Goal: Task Accomplishment & Management: Manage account settings

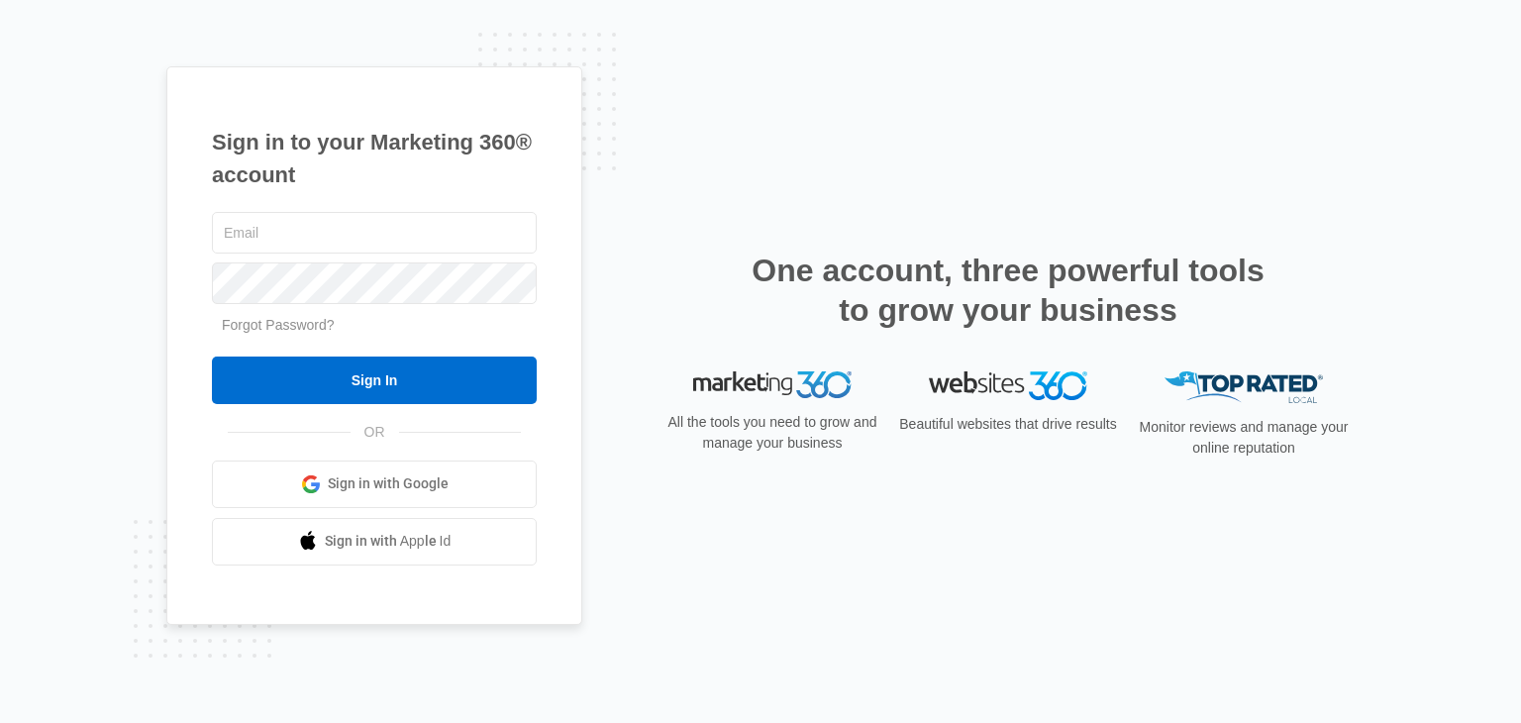
type input "[EMAIL_ADDRESS][DOMAIN_NAME]"
click at [352, 371] on input "Sign In" at bounding box center [374, 380] width 325 height 48
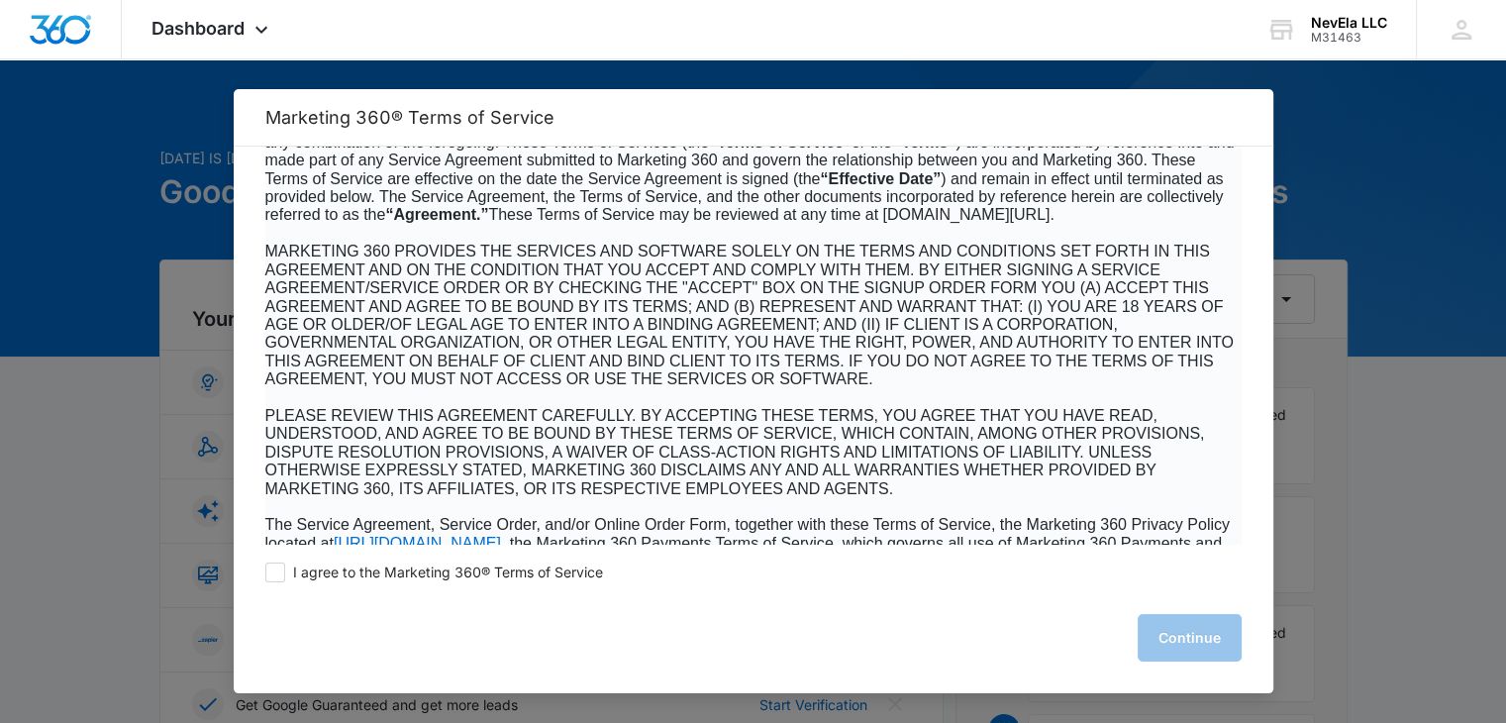
scroll to position [297, 0]
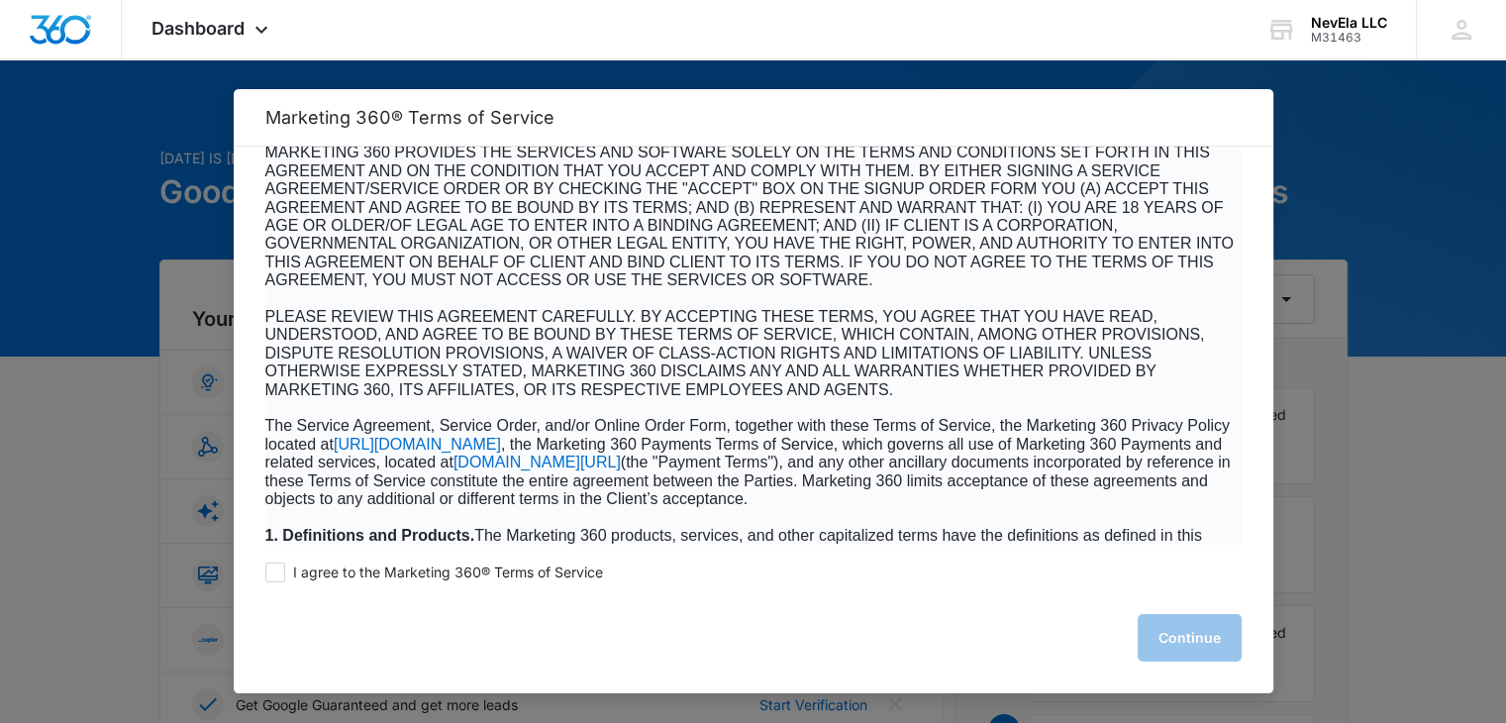
click at [286, 578] on label "I agree to the Marketing 360® Terms of Service" at bounding box center [434, 572] width 338 height 20
click at [285, 578] on input "I agree to the Marketing 360® Terms of Service" at bounding box center [275, 572] width 20 height 20
checkbox input "true"
click at [1212, 643] on button "Continue" at bounding box center [1190, 638] width 104 height 48
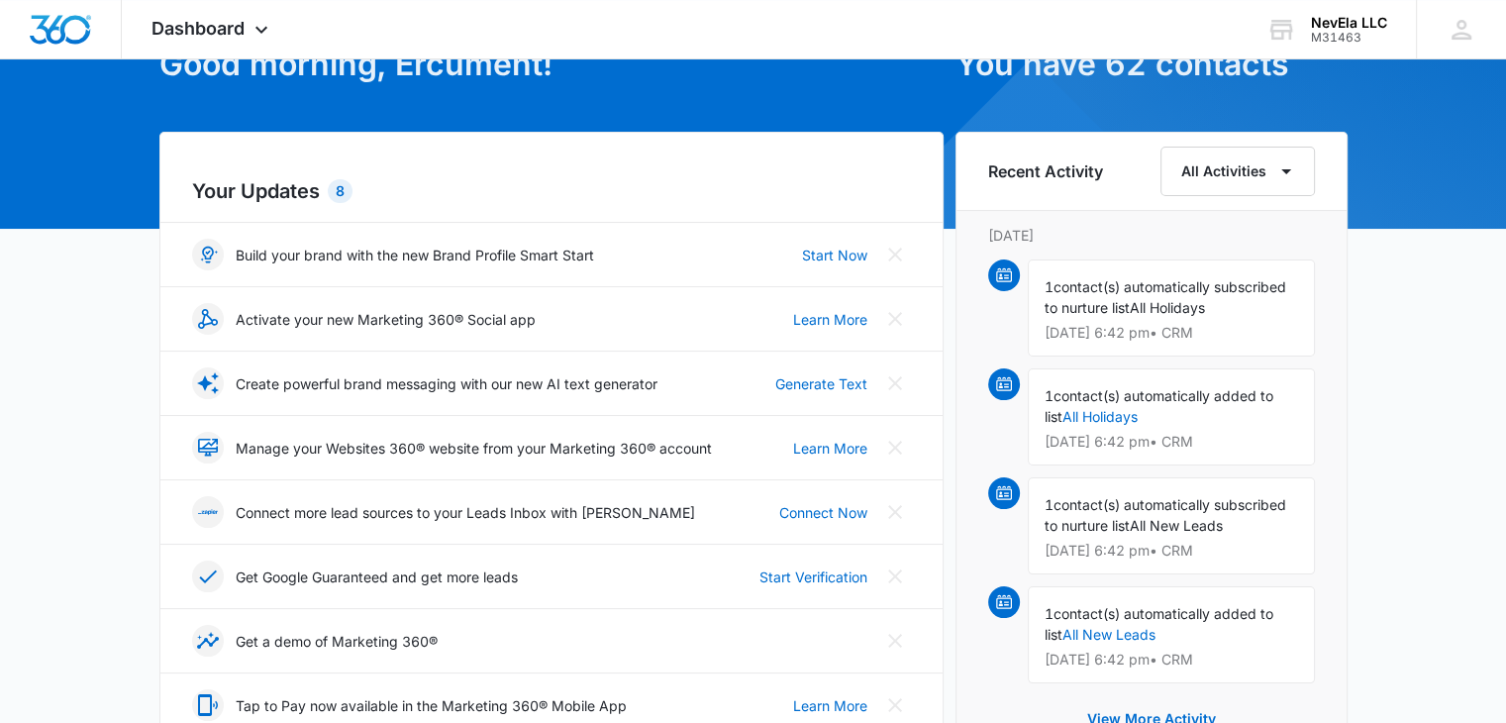
scroll to position [29, 0]
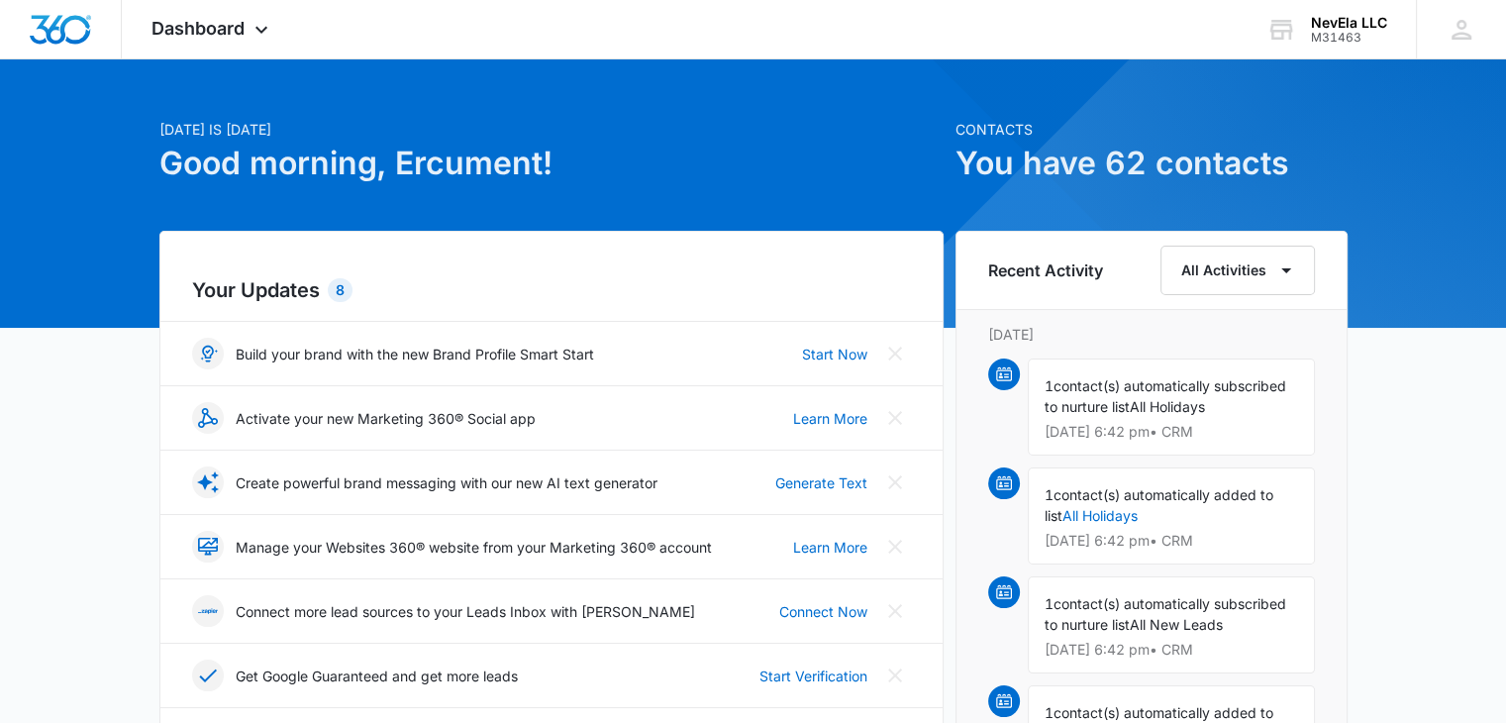
click at [1283, 32] on icon at bounding box center [1281, 31] width 23 height 16
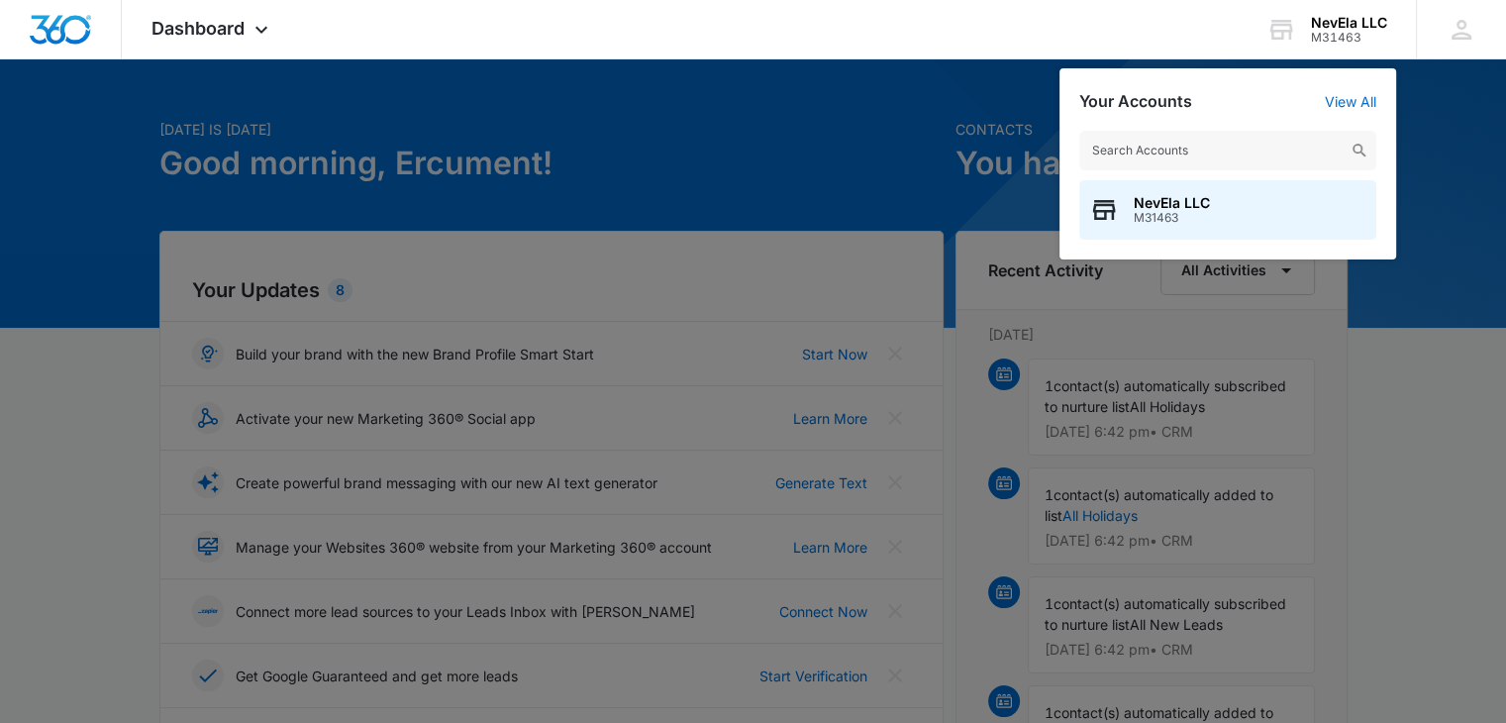
click at [858, 189] on div at bounding box center [753, 361] width 1506 height 723
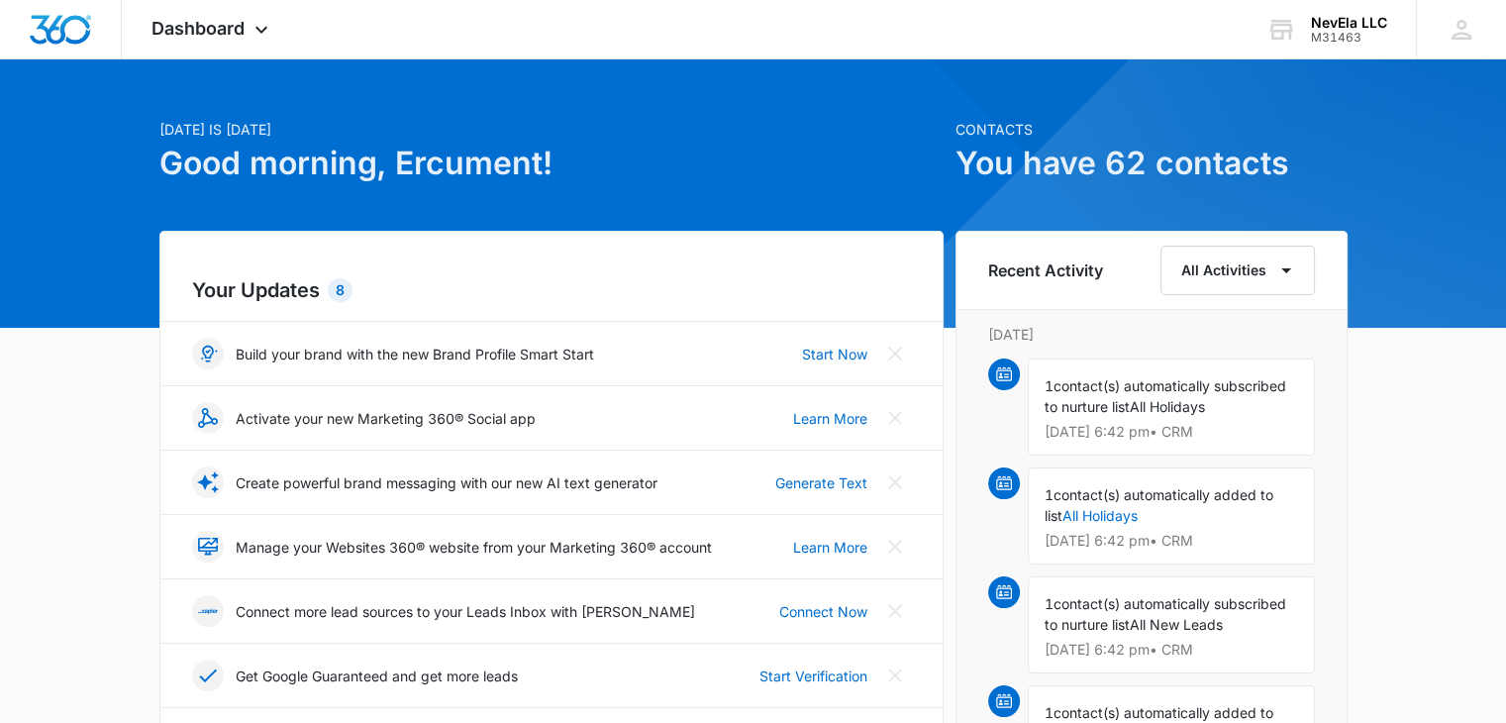
click at [1109, 408] on span "contact(s) automatically subscribed to nurture list" at bounding box center [1166, 396] width 242 height 38
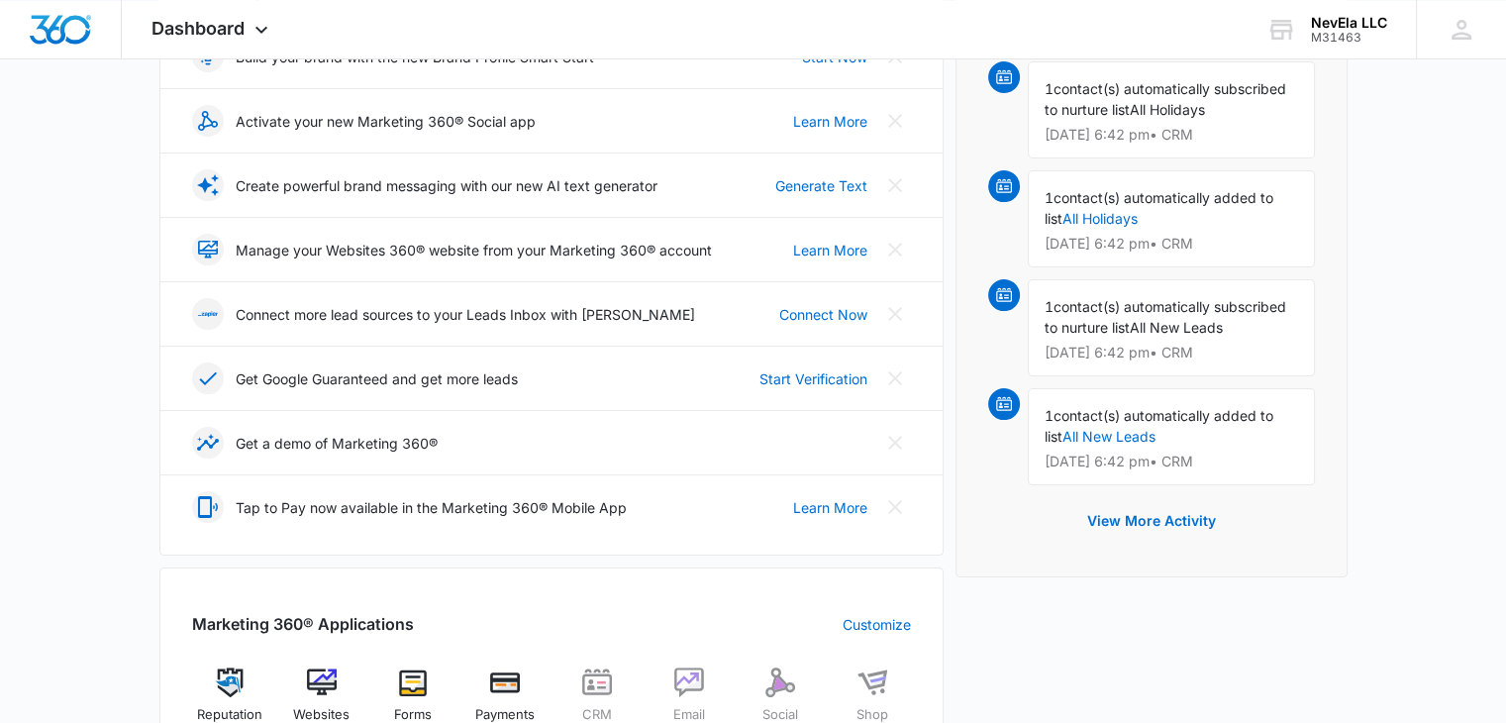
scroll to position [524, 0]
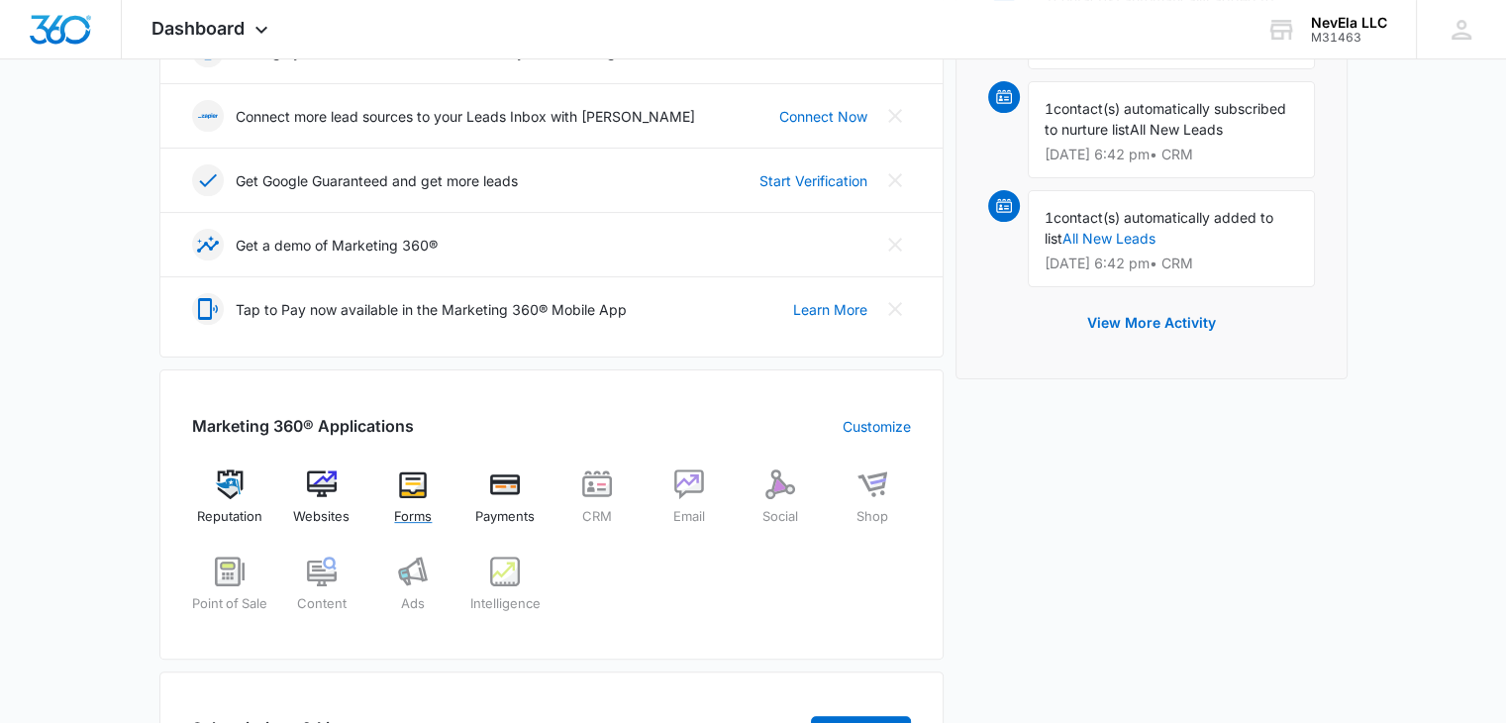
click at [412, 492] on img at bounding box center [413, 484] width 30 height 30
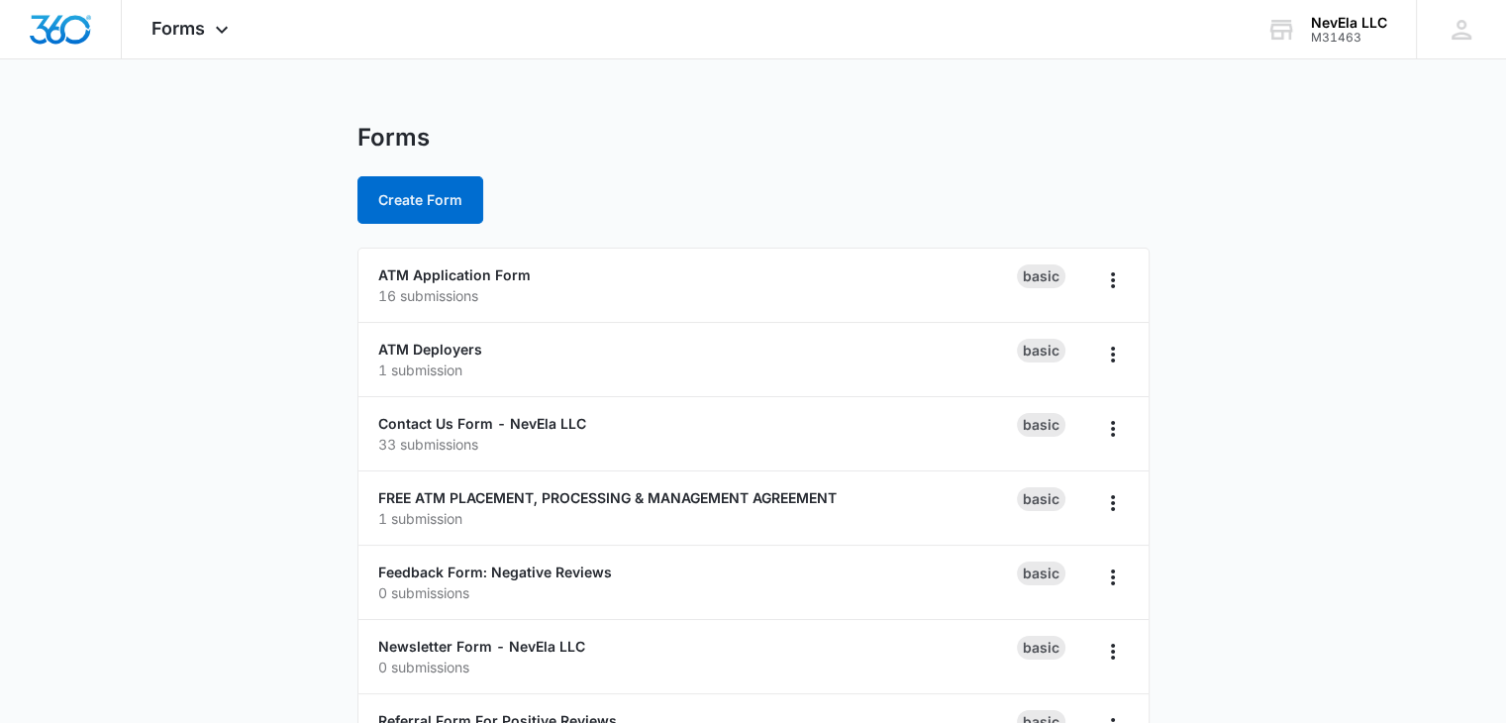
click at [735, 278] on div "ATM Application Form 16 submissions" at bounding box center [697, 285] width 639 height 42
click at [732, 503] on link "FREE ATM PLACEMENT, PROCESSING & MANAGEMENT AGREEMENT" at bounding box center [607, 497] width 458 height 17
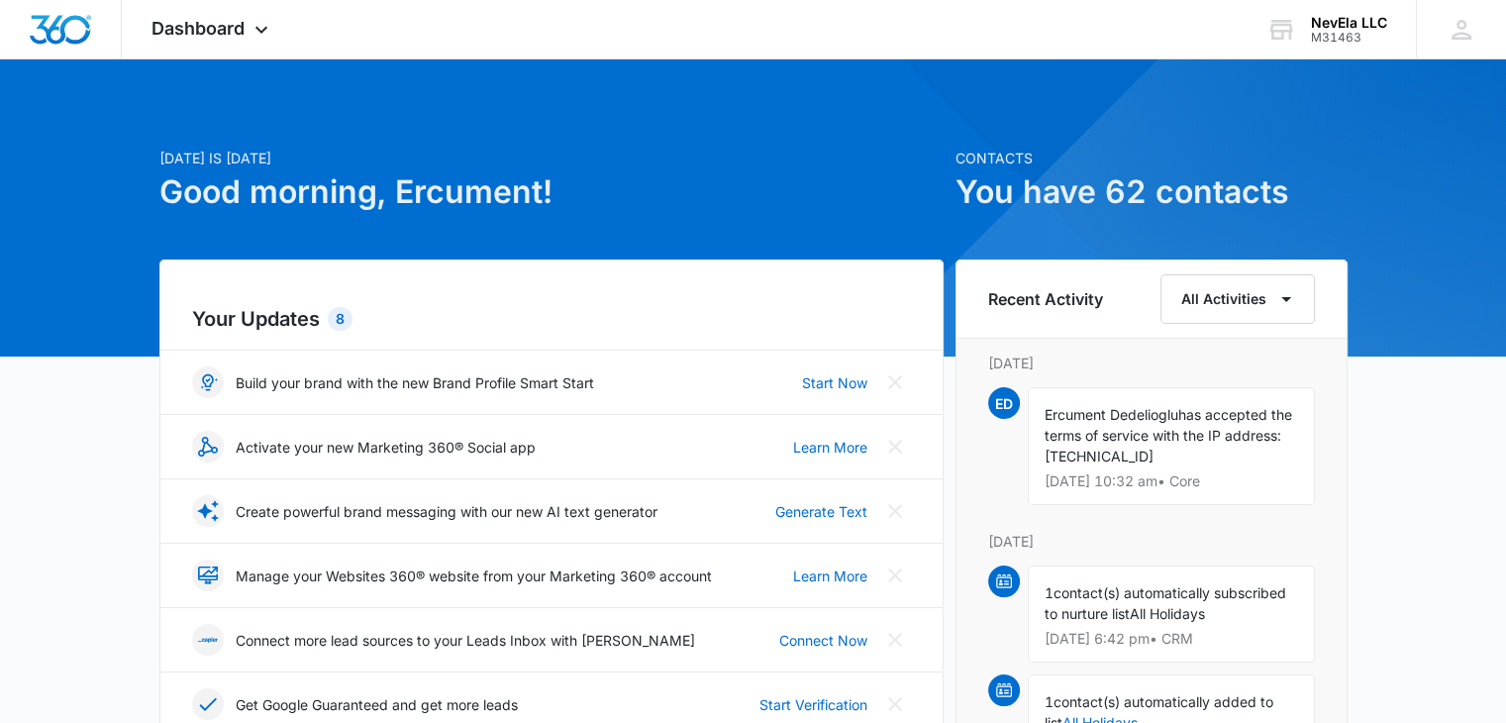
click at [1465, 28] on icon at bounding box center [1462, 30] width 30 height 30
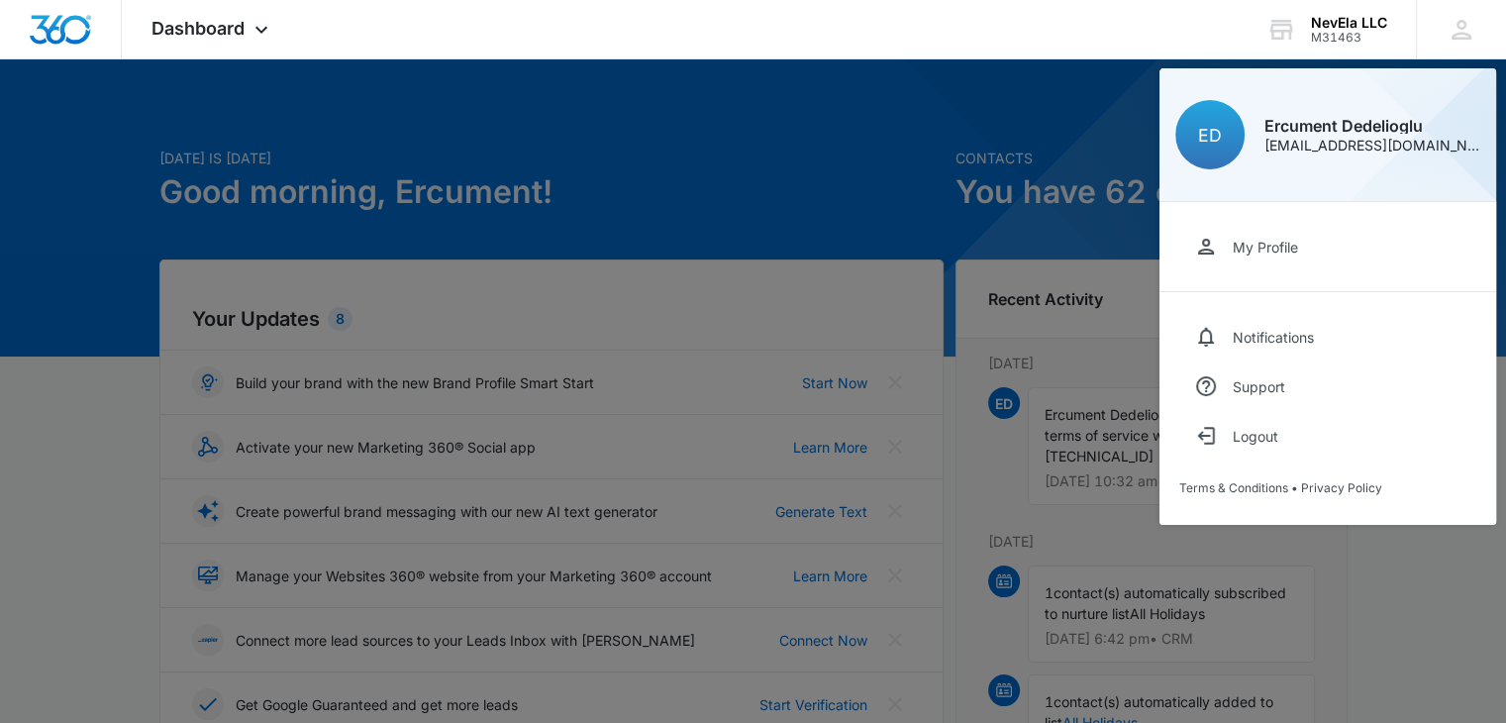
click at [234, 28] on span "Dashboard" at bounding box center [197, 28] width 93 height 21
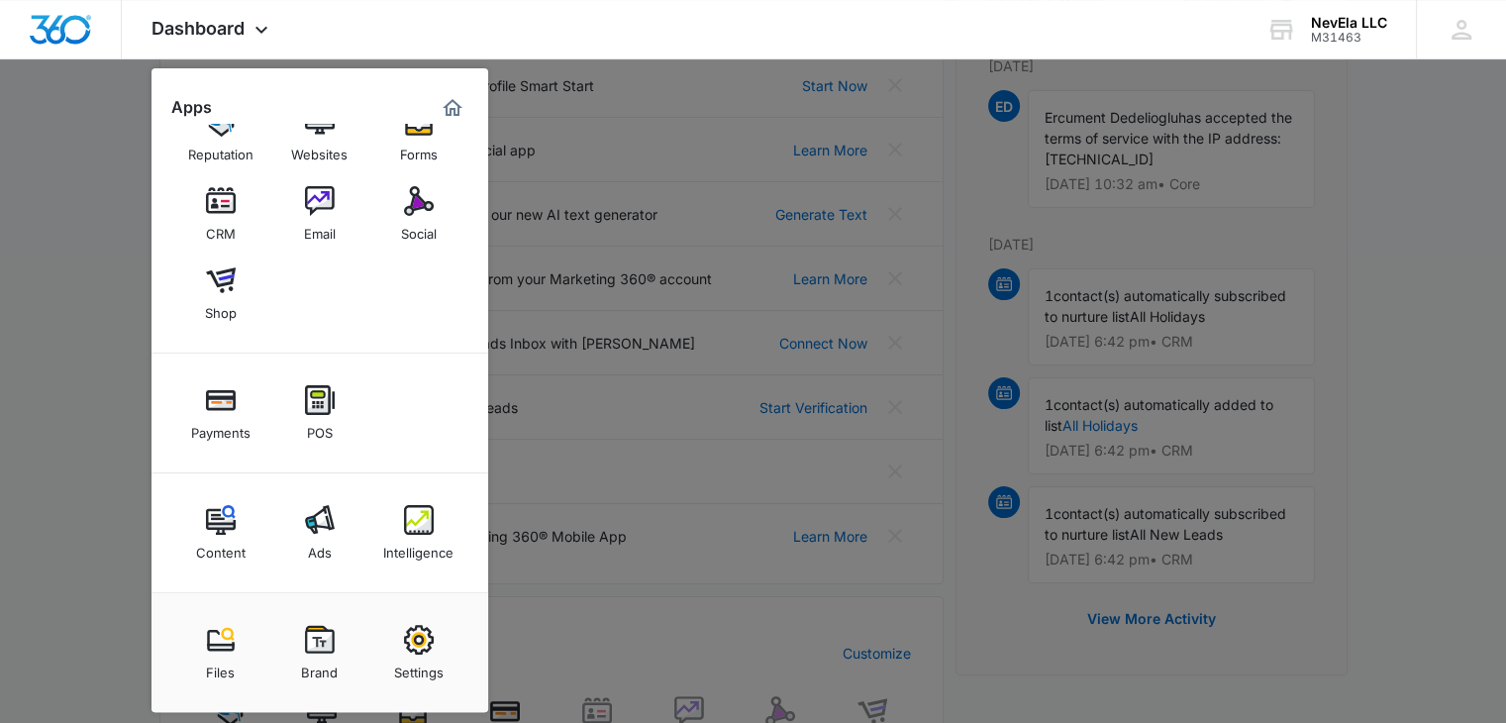
scroll to position [396, 0]
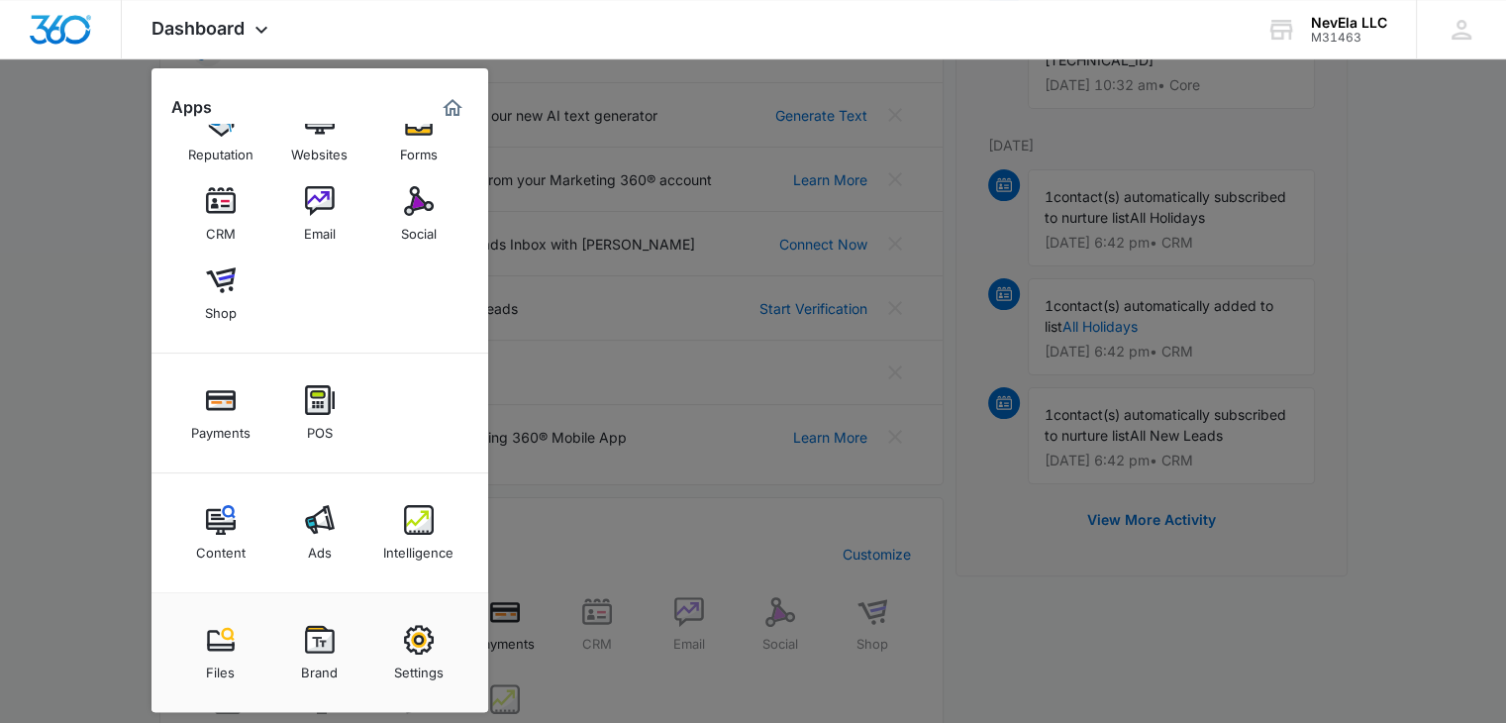
click at [1457, 32] on icon at bounding box center [1462, 30] width 30 height 30
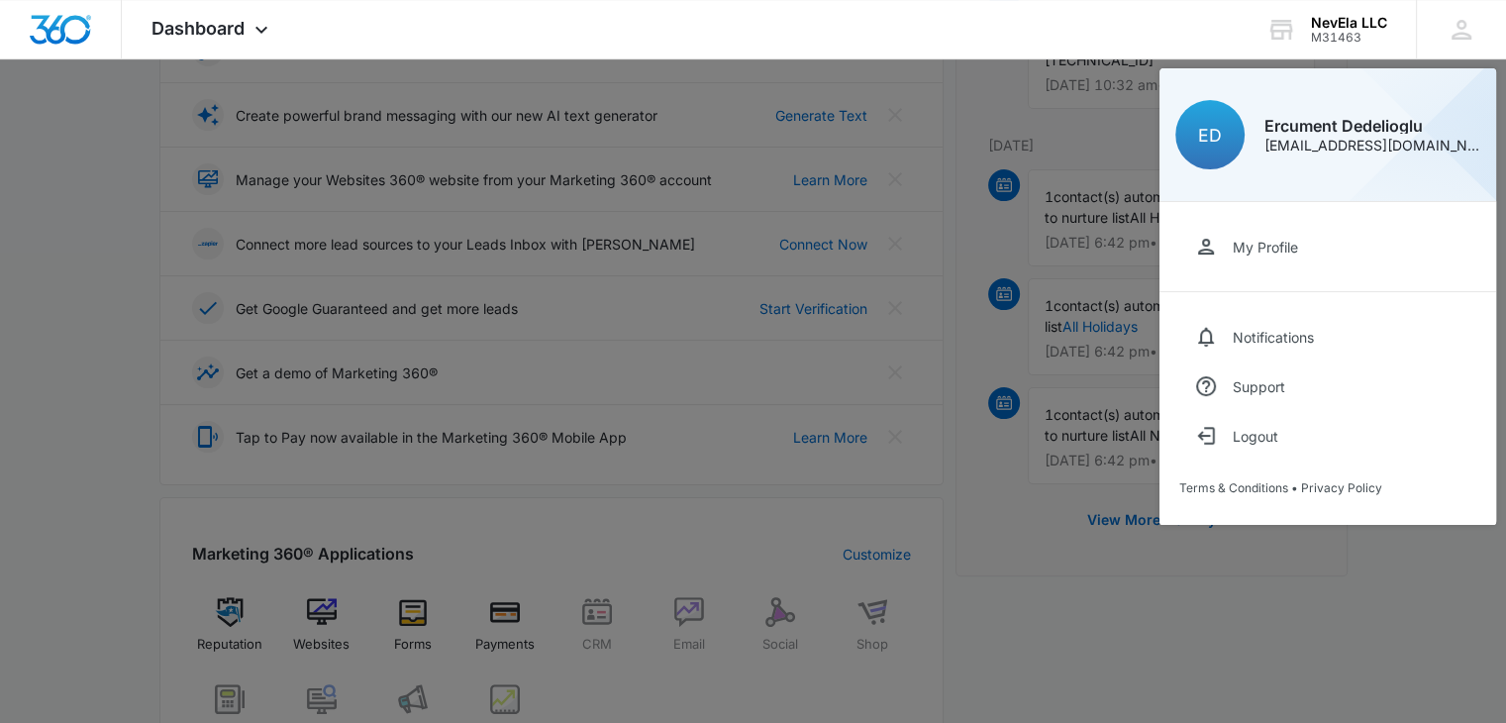
click at [1277, 336] on div "Notifications" at bounding box center [1273, 337] width 81 height 17
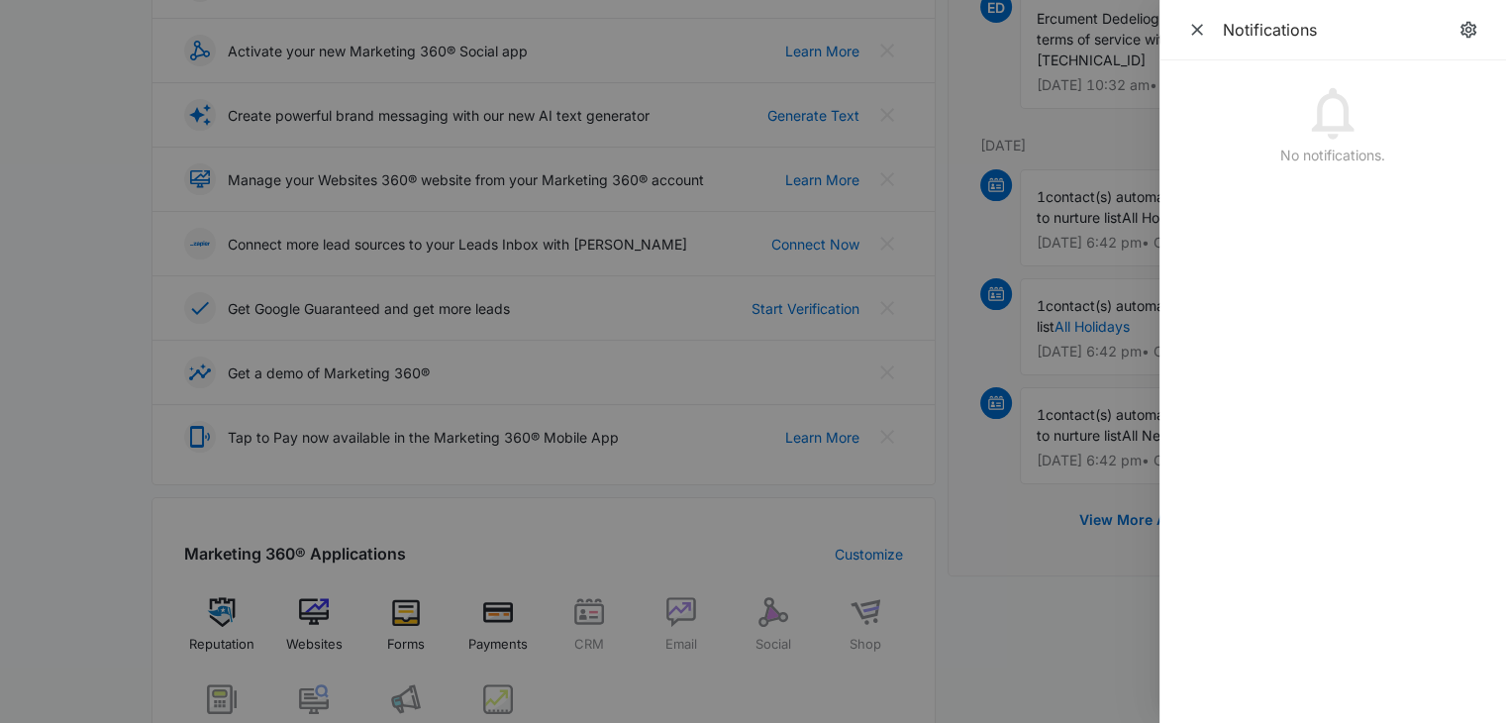
click at [1202, 41] on span "Close" at bounding box center [1197, 30] width 28 height 28
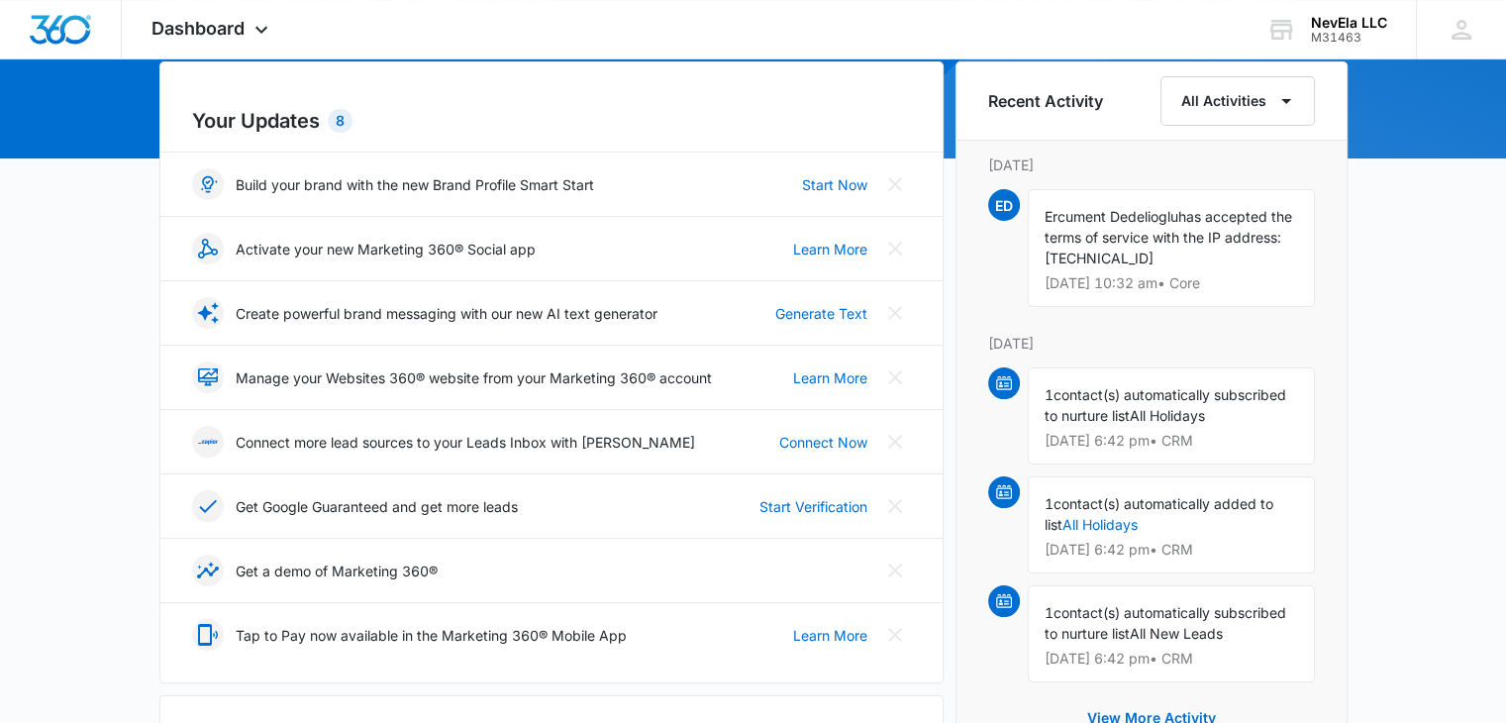
scroll to position [0, 0]
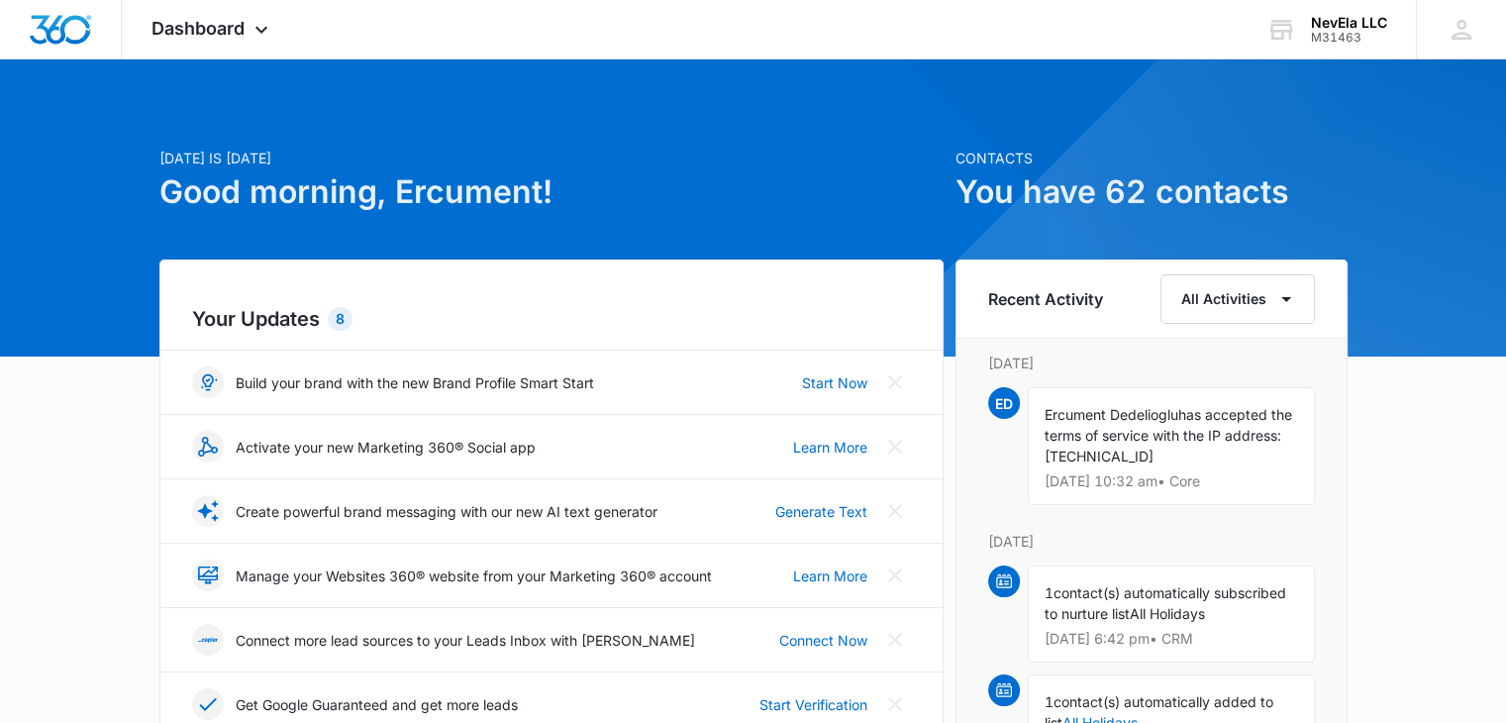
click at [1121, 445] on div "Ercument Dedelioglu has accepted the terms of service with the IP address: 70.1…" at bounding box center [1171, 446] width 287 height 118
click at [1465, 34] on icon at bounding box center [1461, 30] width 20 height 20
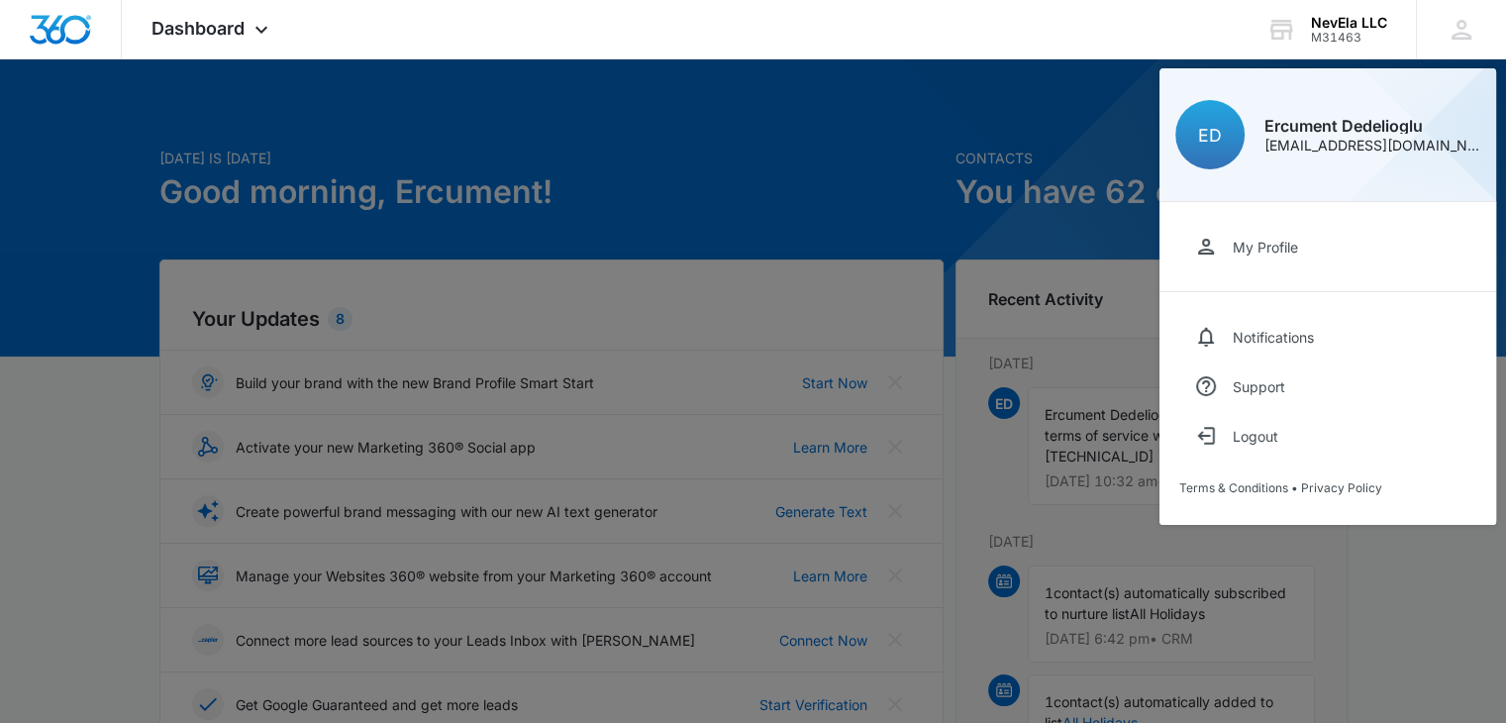
click at [1255, 430] on div "Logout" at bounding box center [1256, 436] width 46 height 17
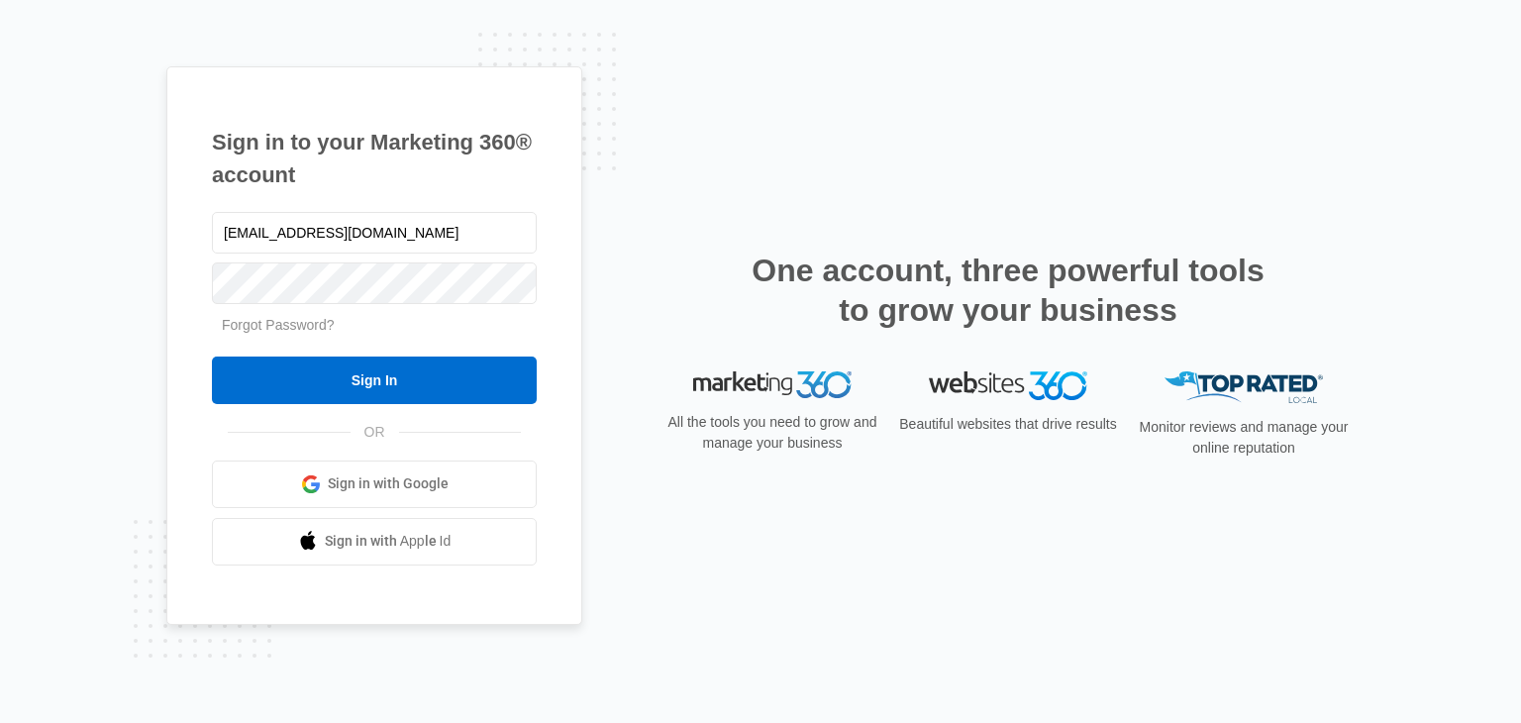
click at [447, 251] on input "[EMAIL_ADDRESS][DOMAIN_NAME]" at bounding box center [374, 233] width 325 height 42
drag, startPoint x: 447, startPoint y: 251, endPoint x: 445, endPoint y: 234, distance: 17.9
click at [447, 251] on input "[EMAIL_ADDRESS][DOMAIN_NAME]" at bounding box center [374, 233] width 325 height 42
click at [445, 234] on input "[EMAIL_ADDRESS][DOMAIN_NAME]" at bounding box center [374, 233] width 325 height 42
type input "info@aguilabusinesssolutions.com"
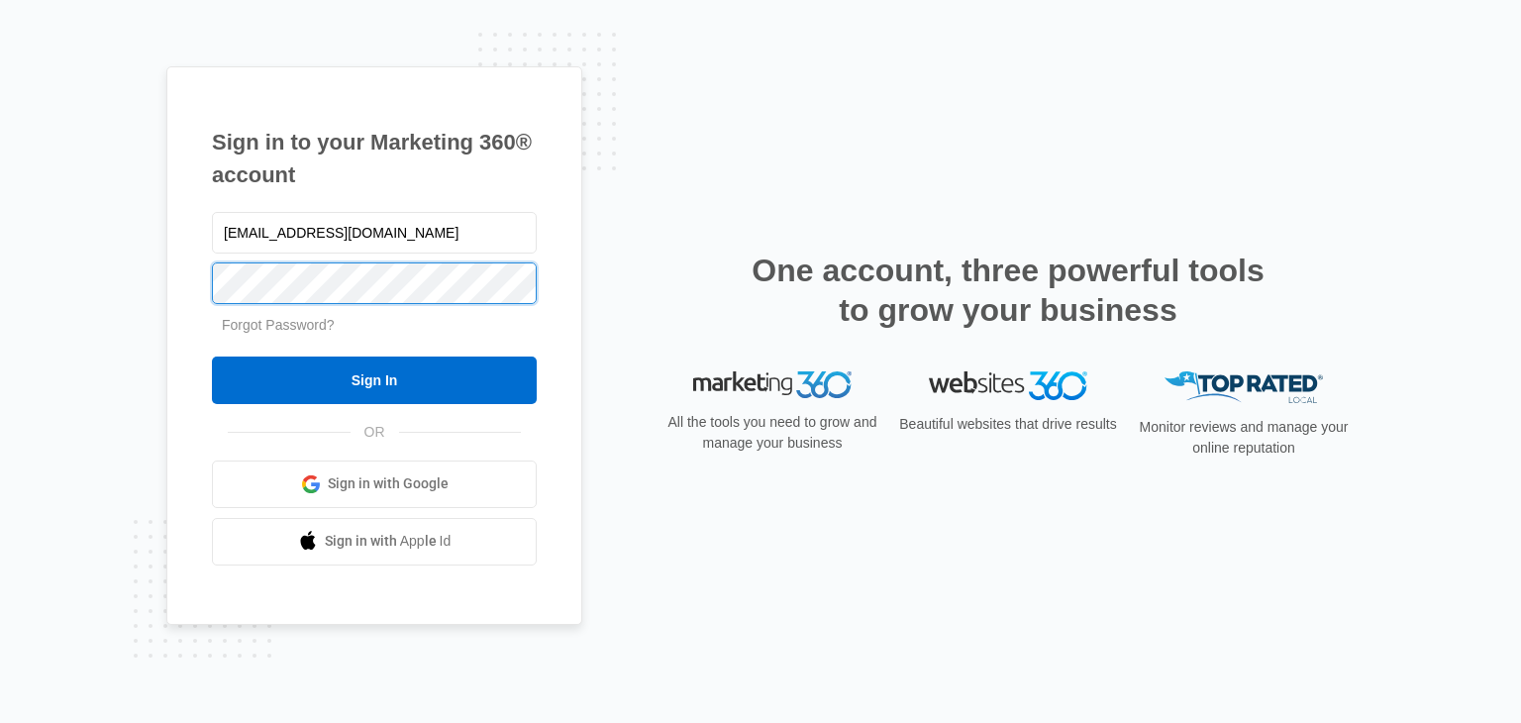
click at [235, 380] on input "Sign In" at bounding box center [374, 380] width 325 height 48
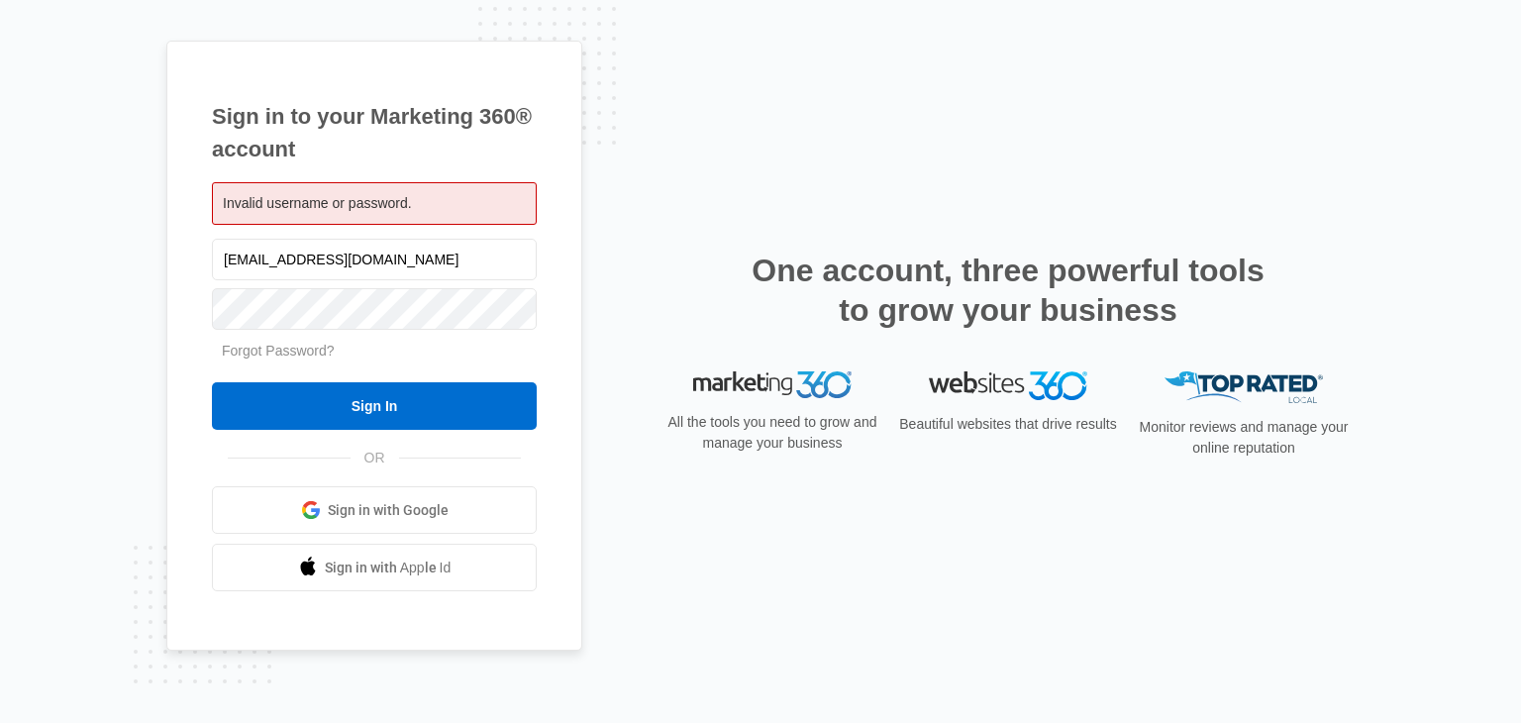
click at [642, 278] on div "Sign in to your Marketing 360® account Invalid username or password. info@aguil…" at bounding box center [760, 362] width 1188 height 643
